Goal: Task Accomplishment & Management: Complete application form

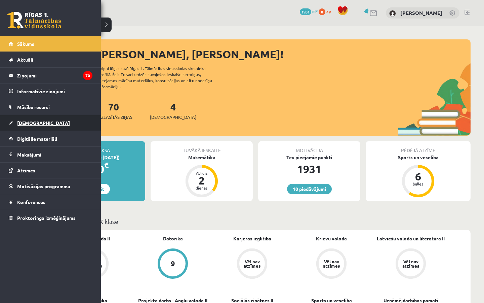
click at [31, 128] on link "[DEMOGRAPHIC_DATA]" at bounding box center [51, 122] width 84 height 15
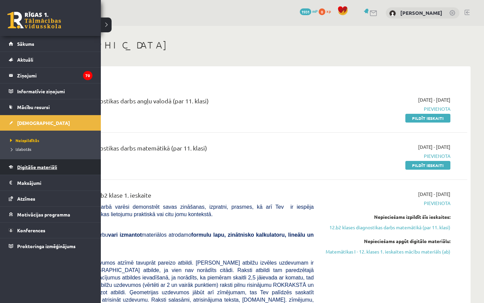
click at [30, 168] on span "Digitālie materiāli" at bounding box center [37, 167] width 40 height 6
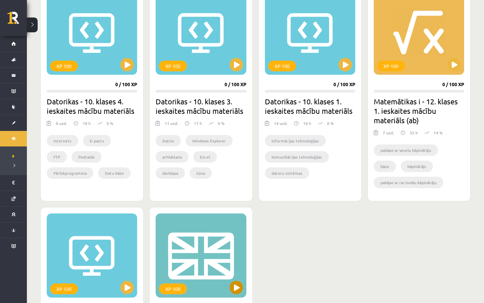
scroll to position [161, 0]
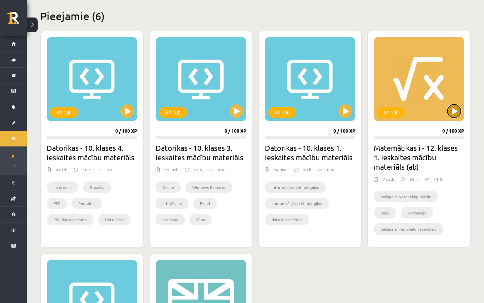
click at [454, 106] on button at bounding box center [454, 110] width 13 height 13
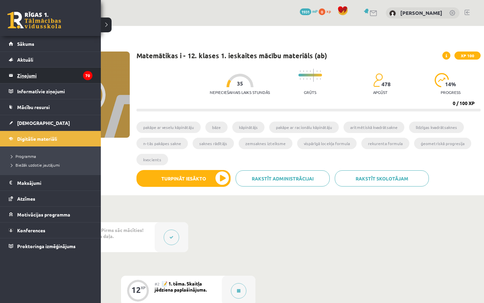
click at [44, 74] on legend "Ziņojumi 70" at bounding box center [54, 75] width 75 height 15
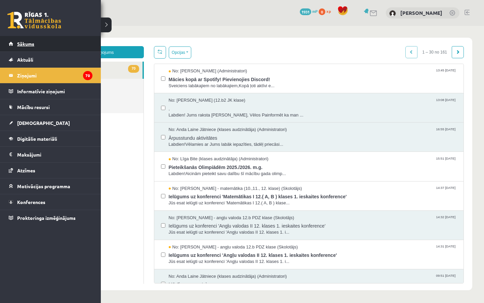
click at [24, 42] on span "Sākums" at bounding box center [25, 44] width 17 height 6
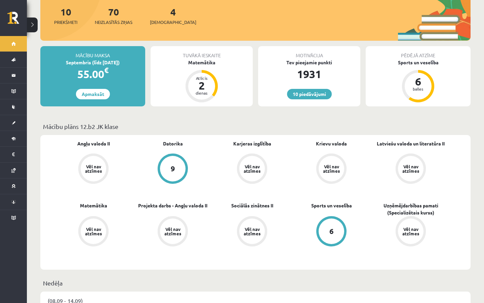
scroll to position [94, 0]
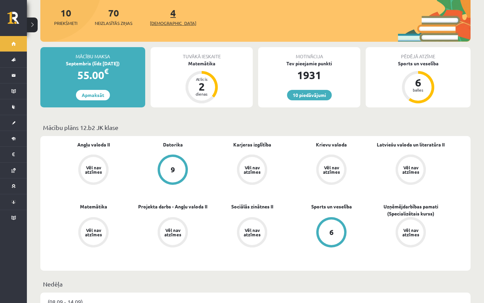
click at [165, 20] on span "[DEMOGRAPHIC_DATA]" at bounding box center [173, 23] width 46 height 7
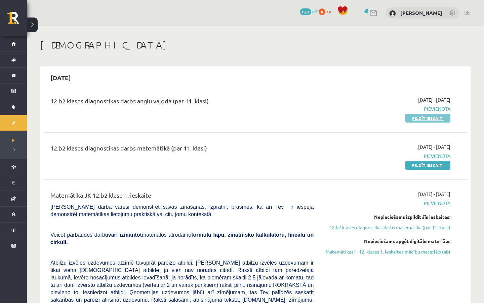
click at [421, 120] on link "Pildīt ieskaiti" at bounding box center [428, 118] width 45 height 9
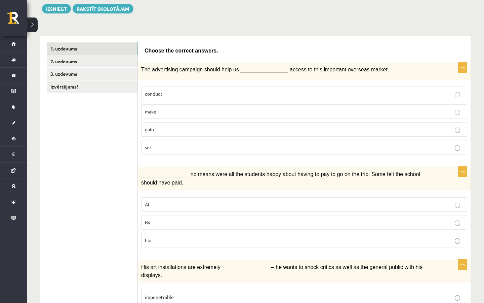
scroll to position [80, 0]
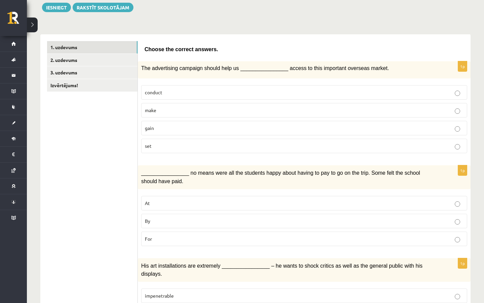
click at [223, 124] on p "gain" at bounding box center [304, 127] width 319 height 7
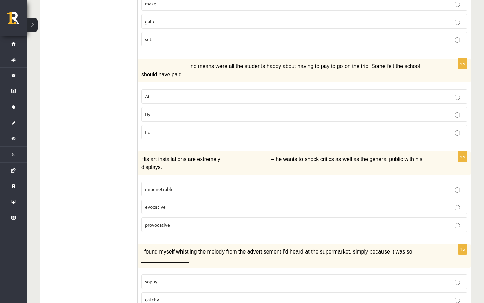
scroll to position [185, 0]
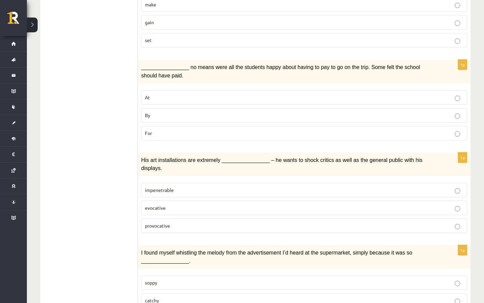
click at [224, 114] on p "By" at bounding box center [304, 115] width 319 height 7
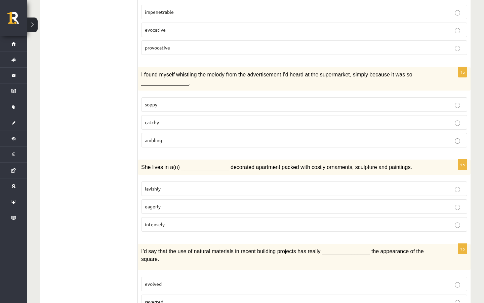
scroll to position [363, 0]
click at [328, 78] on p "I found myself whistling the melody from the advertisement I’d heard at the sup…" at bounding box center [287, 79] width 293 height 16
click at [208, 120] on p "catchy" at bounding box center [304, 122] width 319 height 7
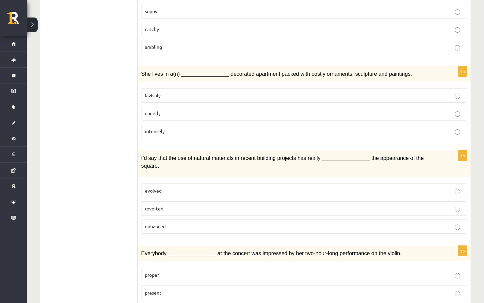
scroll to position [457, 0]
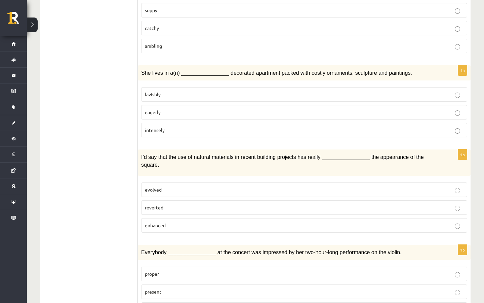
click at [184, 91] on p "lavishly" at bounding box center [304, 94] width 319 height 7
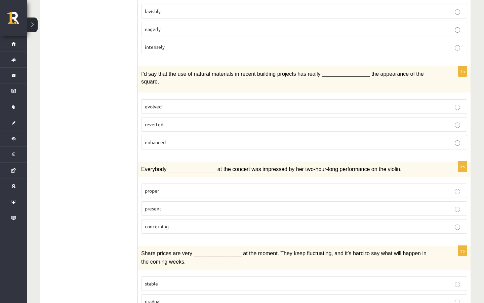
scroll to position [543, 0]
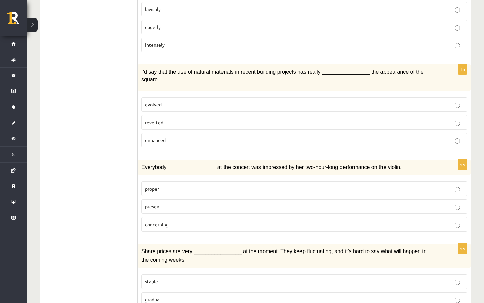
click at [204, 137] on p "enhanced" at bounding box center [304, 140] width 319 height 7
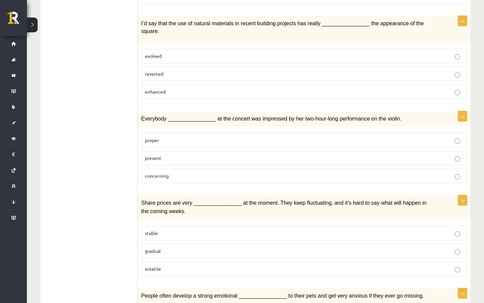
scroll to position [596, 0]
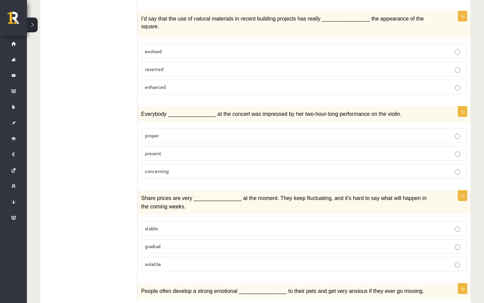
click at [198, 150] on p "present" at bounding box center [304, 153] width 319 height 7
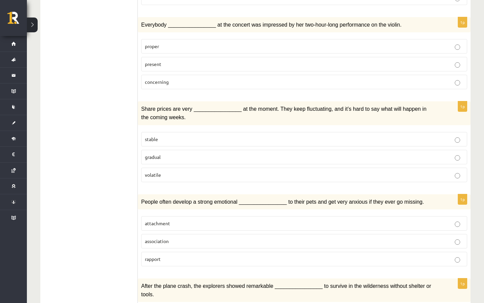
scroll to position [689, 0]
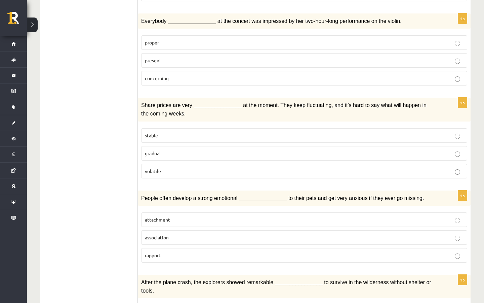
click at [172, 150] on p "gradual" at bounding box center [304, 153] width 319 height 7
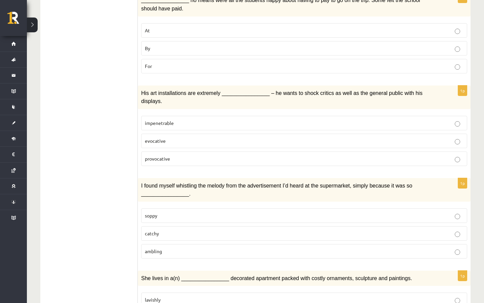
scroll to position [250, 0]
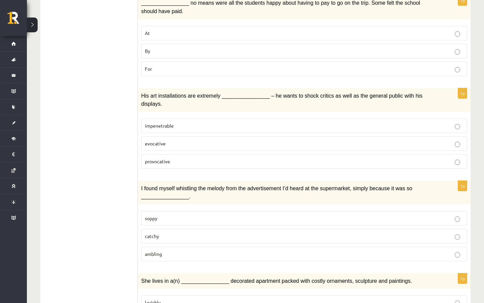
click at [172, 144] on label "evocative" at bounding box center [304, 143] width 326 height 14
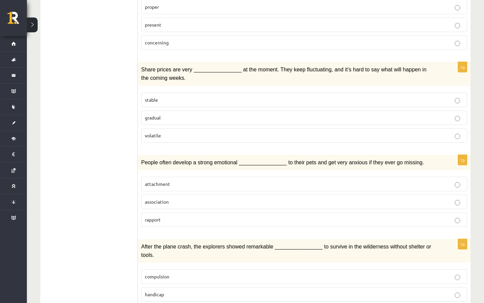
scroll to position [756, 0]
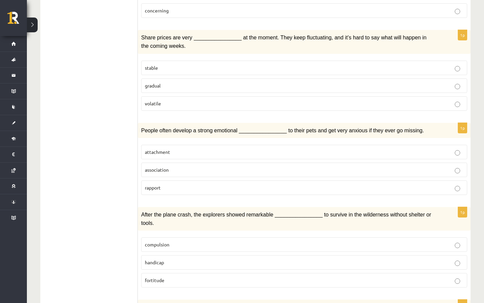
click at [167, 149] on span "attachment" at bounding box center [157, 152] width 25 height 6
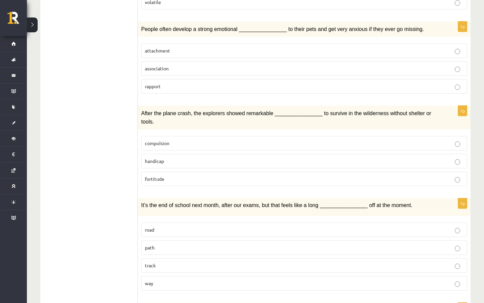
scroll to position [860, 0]
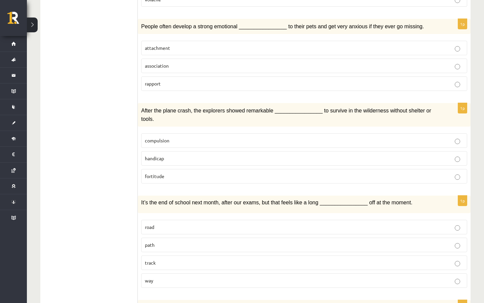
click at [178, 173] on p "fortitude" at bounding box center [304, 176] width 319 height 7
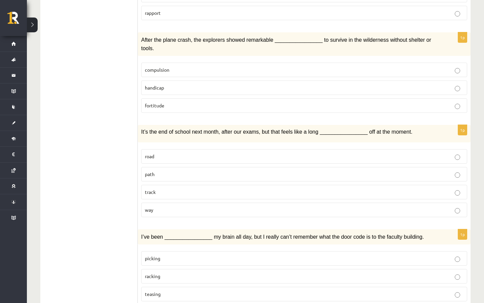
scroll to position [933, 0]
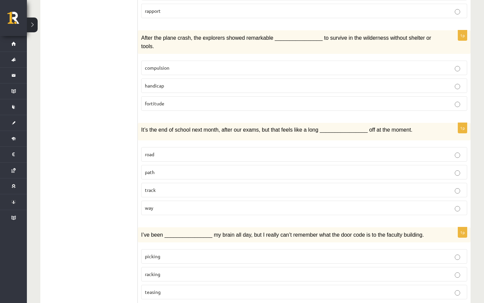
click at [152, 205] on span "way" at bounding box center [149, 208] width 8 height 6
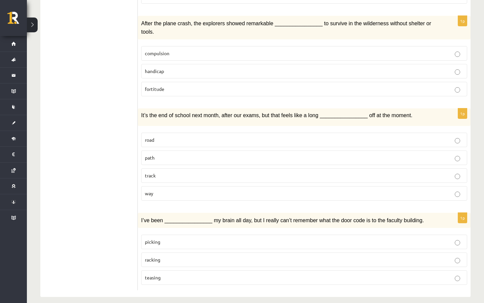
click at [168, 256] on p "racking" at bounding box center [304, 259] width 319 height 7
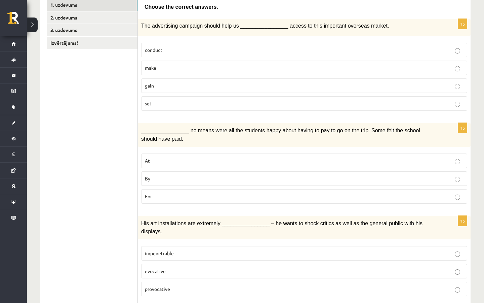
scroll to position [0, 0]
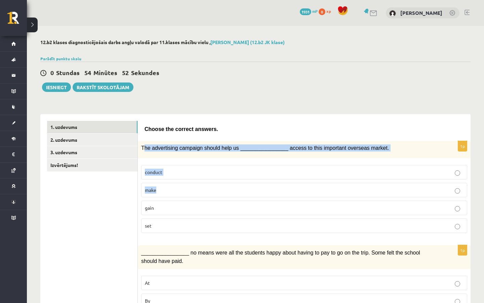
drag, startPoint x: 143, startPoint y: 144, endPoint x: 177, endPoint y: 200, distance: 65.4
click at [177, 200] on div "1p The advertising campaign should help us ________________ access to this impo…" at bounding box center [304, 189] width 333 height 97
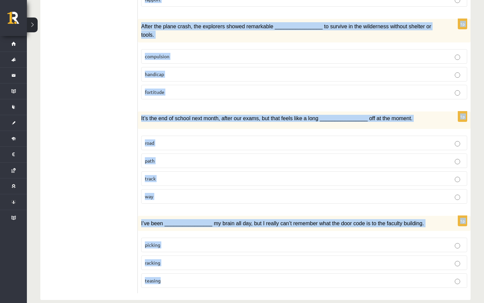
scroll to position [947, 0]
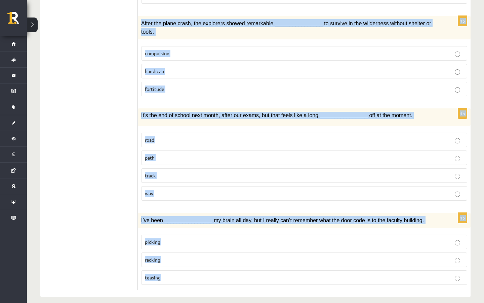
drag, startPoint x: 143, startPoint y: 128, endPoint x: 222, endPoint y: 302, distance: 191.0
copy form "Choose the correct answers. 1p The advertising campaign should help us ________…"
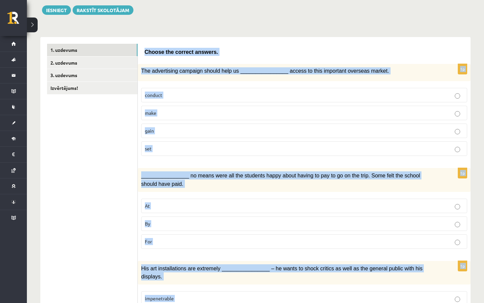
scroll to position [0, 0]
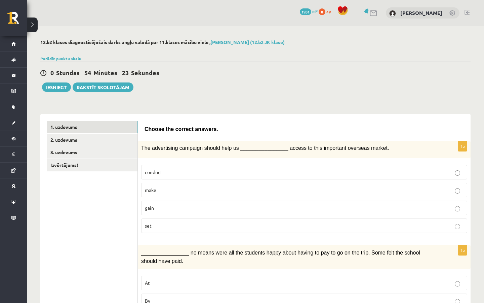
click at [245, 75] on div "0 Stundas 54 Minūtes 23 Sekundes" at bounding box center [255, 73] width 431 height 9
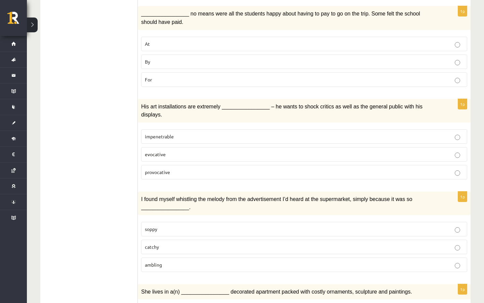
scroll to position [239, 0]
click at [249, 171] on p "provocative" at bounding box center [304, 171] width 319 height 7
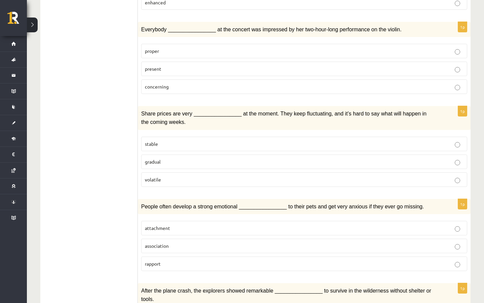
scroll to position [688, 0]
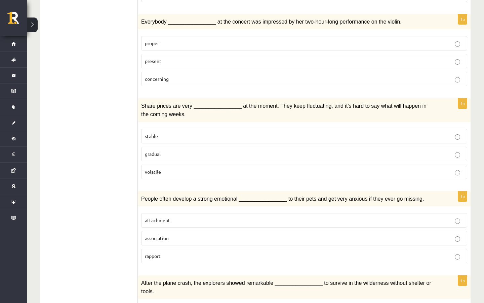
click at [249, 170] on label "volatile" at bounding box center [304, 171] width 326 height 14
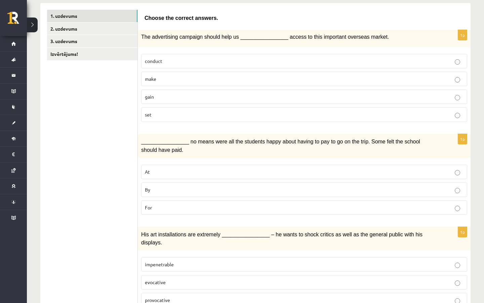
scroll to position [0, 0]
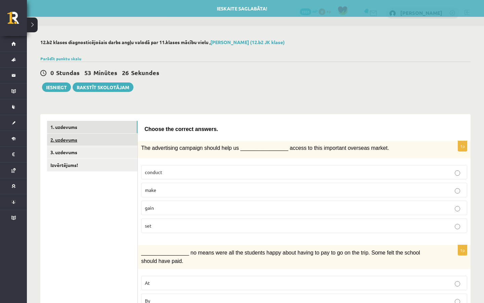
click at [97, 140] on link "2. uzdevums" at bounding box center [92, 140] width 90 height 12
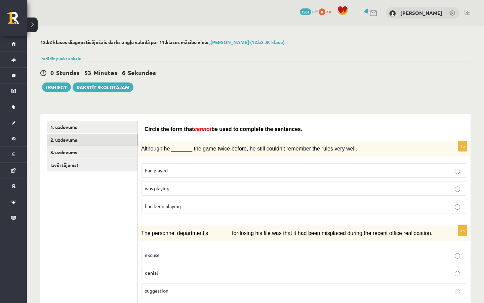
click at [178, 205] on span "had been playing" at bounding box center [163, 206] width 36 height 6
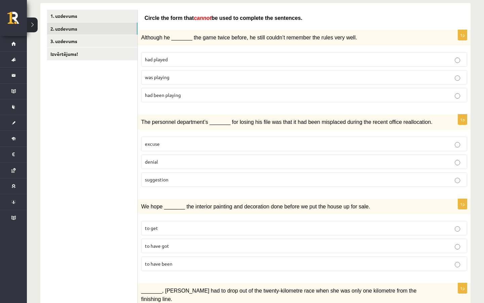
scroll to position [114, 0]
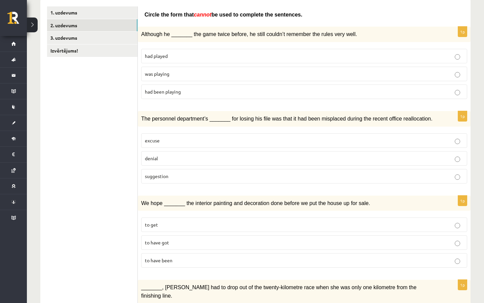
click at [191, 179] on label "suggestion" at bounding box center [304, 176] width 326 height 14
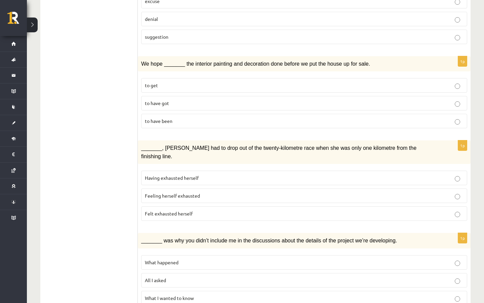
scroll to position [255, 0]
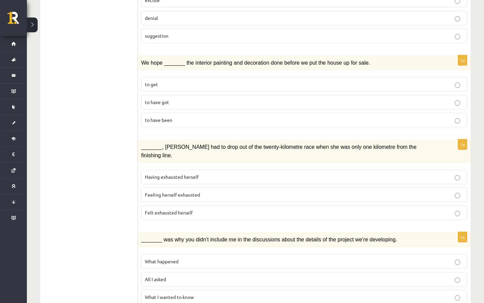
click at [191, 118] on p "to have been" at bounding box center [304, 119] width 319 height 7
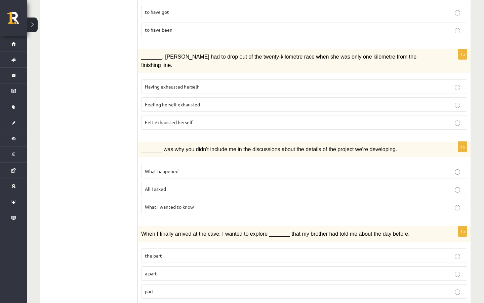
scroll to position [356, 0]
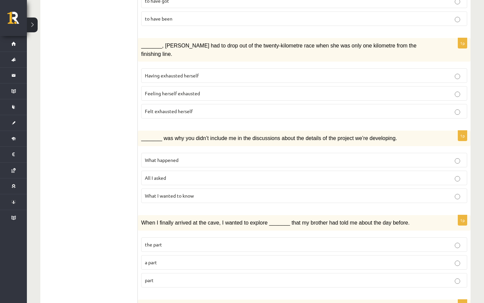
click at [191, 108] on span "Felt exhausted herself" at bounding box center [169, 111] width 48 height 6
click at [178, 157] on span "What happened" at bounding box center [162, 160] width 34 height 6
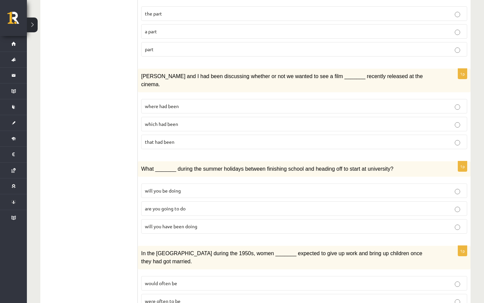
scroll to position [585, 0]
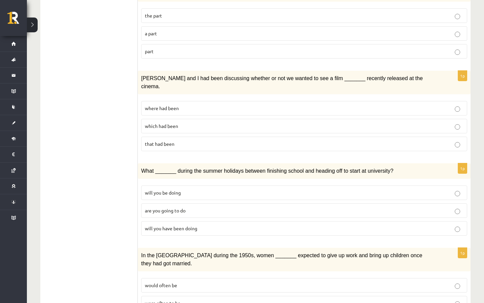
click at [294, 105] on p "where had been" at bounding box center [304, 108] width 319 height 7
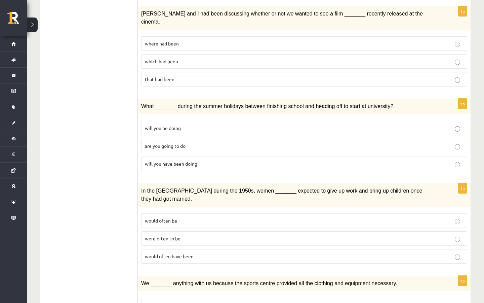
scroll to position [690, 0]
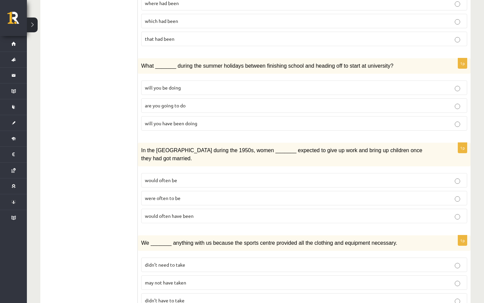
click at [288, 120] on p "will you have been doing" at bounding box center [304, 123] width 319 height 7
click at [241, 212] on p "would often have been" at bounding box center [304, 215] width 319 height 7
click at [202, 275] on label "may not have taken" at bounding box center [304, 282] width 326 height 14
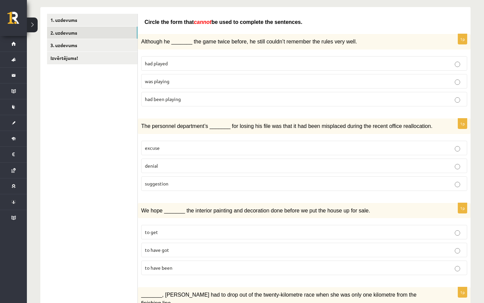
scroll to position [0, 0]
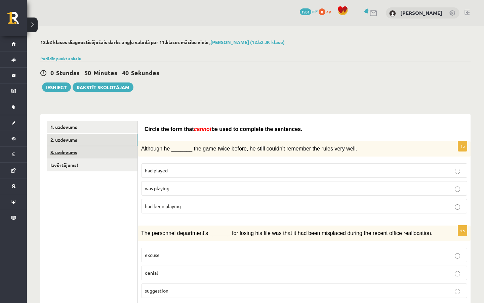
click at [133, 154] on link "3. uzdevums" at bounding box center [92, 152] width 90 height 12
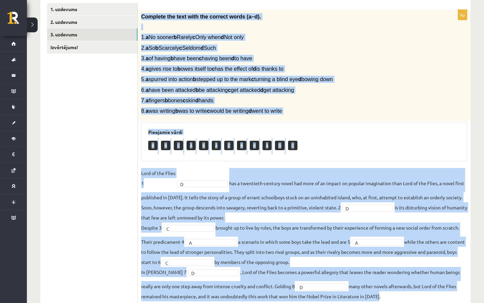
scroll to position [140, 0]
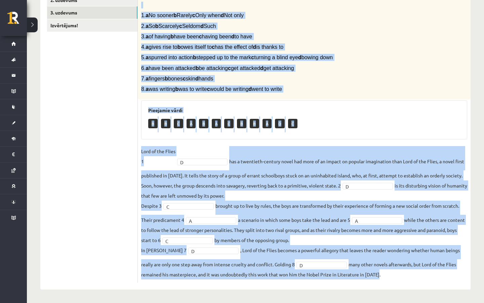
drag, startPoint x: 143, startPoint y: 83, endPoint x: 234, endPoint y: 302, distance: 236.9
click at [234, 302] on div "12.b2 klases diagnosticējošais darbs angļu valodā par 11.klases mācību vielu , …" at bounding box center [255, 94] width 457 height 416
drag, startPoint x: 139, startPoint y: 134, endPoint x: 325, endPoint y: 302, distance: 250.5
click at [325, 302] on div "12.b2 klases diagnosticējošais darbs angļu valodā par 11.klases mācību vielu , …" at bounding box center [255, 94] width 457 height 416
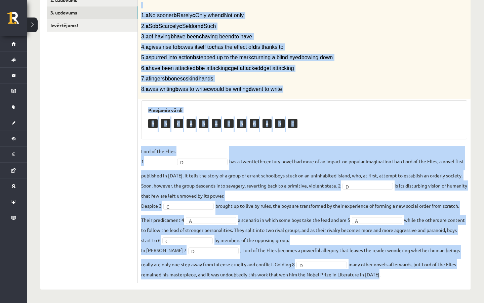
copy div "Complete the text with the correct words (a–d). 1. a No sooner b Rarely c Only …"
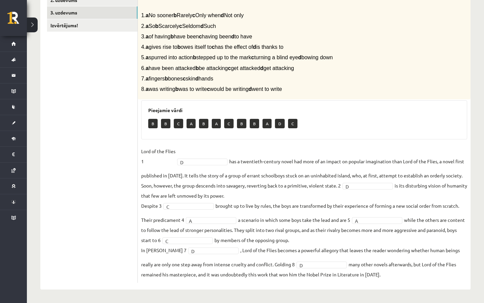
click at [304, 123] on div "B B C A B A C B B A D C" at bounding box center [304, 124] width 312 height 16
click at [379, 225] on fieldset "Lord of the Flies 1 A * has a twentieth-century novel had more of an impact on …" at bounding box center [304, 212] width 326 height 133
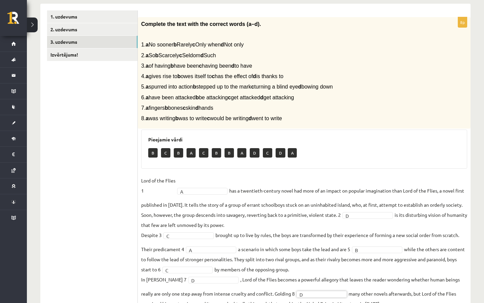
scroll to position [0, 0]
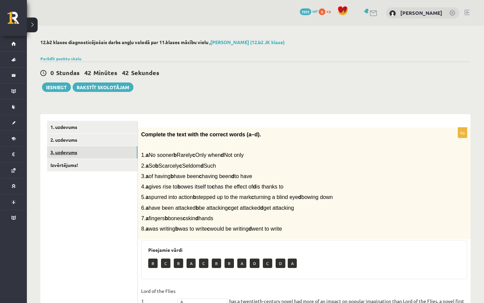
click at [107, 158] on link "3. uzdevums" at bounding box center [92, 152] width 90 height 12
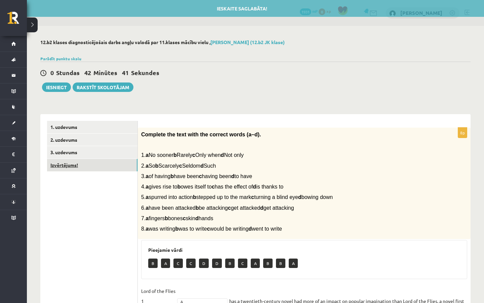
click at [107, 163] on link "Izvērtējums!" at bounding box center [92, 165] width 90 height 12
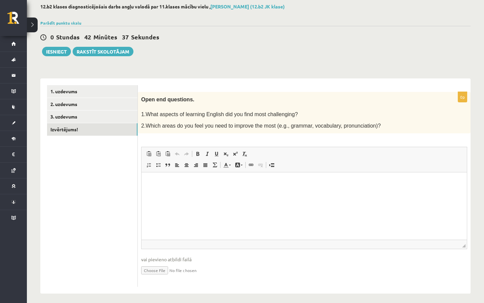
scroll to position [40, 0]
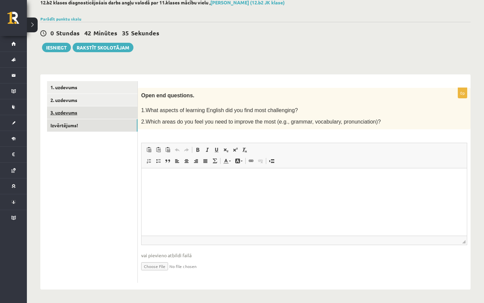
click at [100, 116] on link "3. uzdevums" at bounding box center [92, 112] width 90 height 12
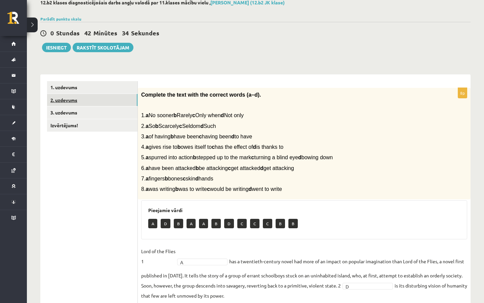
click at [100, 97] on link "2. uzdevums" at bounding box center [92, 100] width 90 height 12
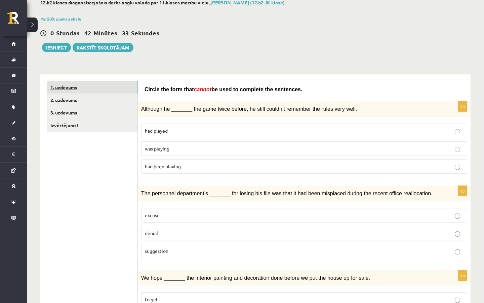
click at [94, 86] on link "1. uzdevums" at bounding box center [92, 87] width 90 height 12
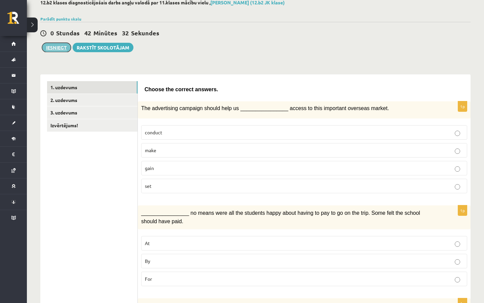
click at [59, 49] on button "Iesniegt" at bounding box center [56, 47] width 29 height 9
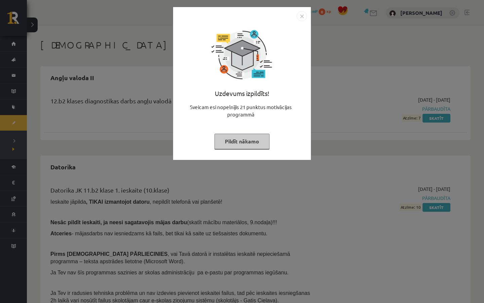
click at [302, 21] on img "Close" at bounding box center [302, 16] width 10 height 10
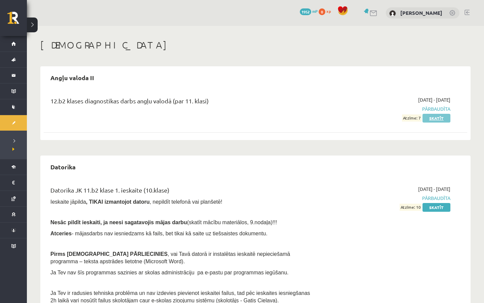
click at [446, 118] on link "Skatīt" at bounding box center [437, 118] width 28 height 9
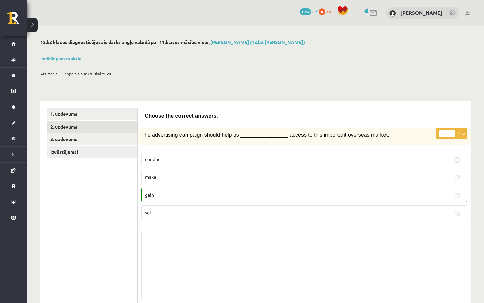
click at [93, 123] on link "2. uzdevums" at bounding box center [92, 126] width 90 height 12
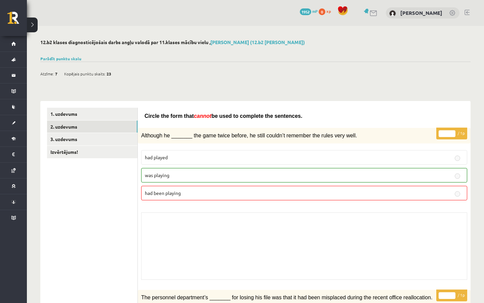
click at [237, 189] on p "had been playing" at bounding box center [304, 192] width 319 height 7
click at [94, 151] on link "Izvērtējums!" at bounding box center [92, 152] width 90 height 12
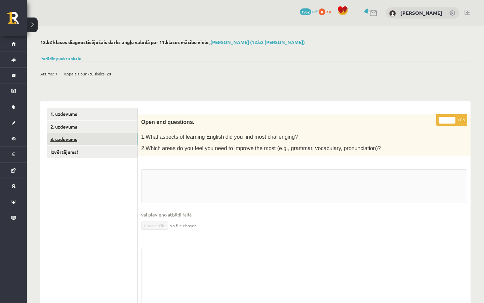
click at [97, 145] on link "3. uzdevums" at bounding box center [92, 139] width 90 height 12
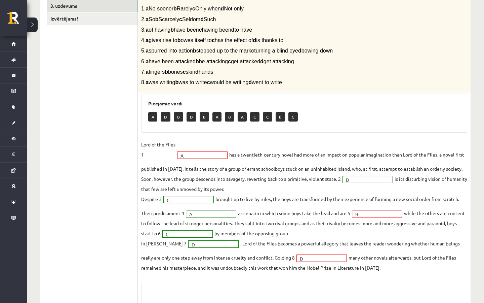
scroll to position [132, 0]
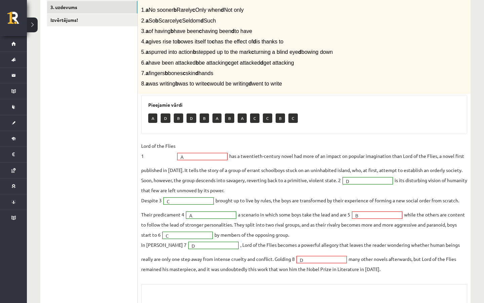
click at [361, 220] on fieldset "Lord of the Flies 1 A * has a twentieth-century novel had more of an impact on …" at bounding box center [304, 207] width 326 height 133
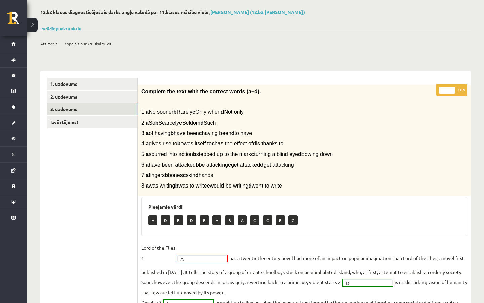
scroll to position [0, 0]
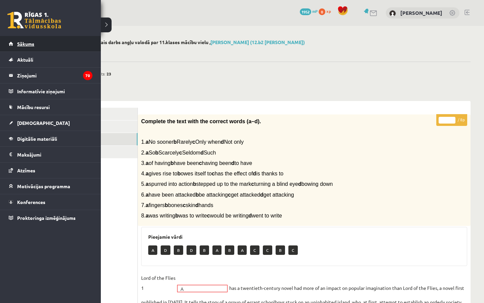
click at [20, 46] on link "Sākums" at bounding box center [51, 43] width 84 height 15
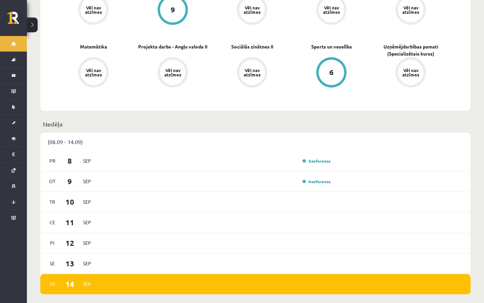
scroll to position [253, 0]
